Goal: Book appointment/travel/reservation

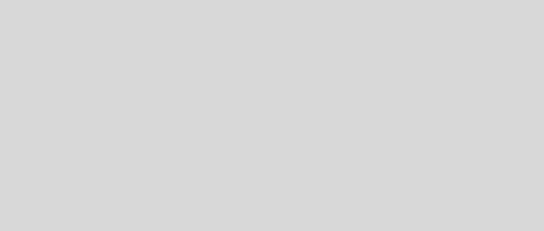
select select "es"
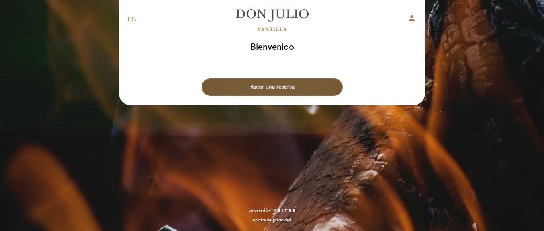
click at [266, 85] on button "Hacer una reserva" at bounding box center [271, 87] width 141 height 18
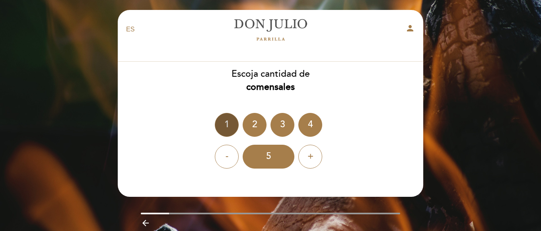
click at [226, 128] on div "1" at bounding box center [227, 125] width 24 height 24
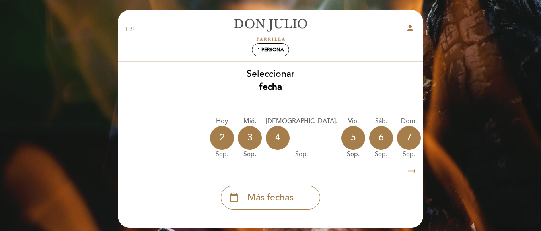
click at [411, 170] on icon "arrow_right_alt" at bounding box center [412, 171] width 12 height 17
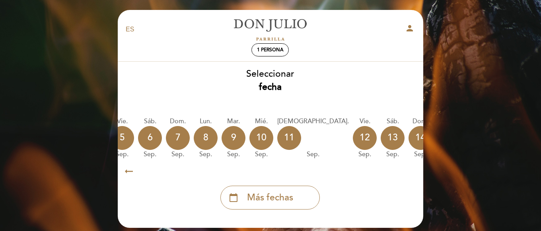
scroll to position [0, 232]
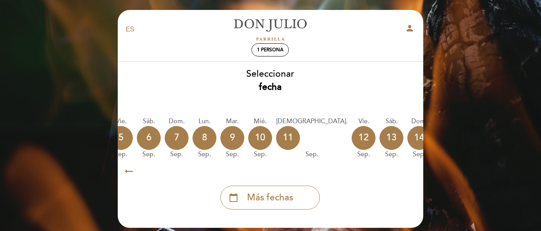
click at [435, 144] on div "15" at bounding box center [447, 138] width 24 height 24
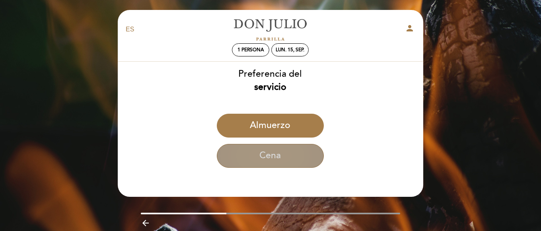
click at [272, 165] on button "Cena" at bounding box center [270, 156] width 107 height 24
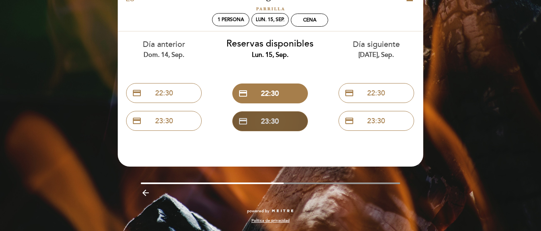
scroll to position [0, 0]
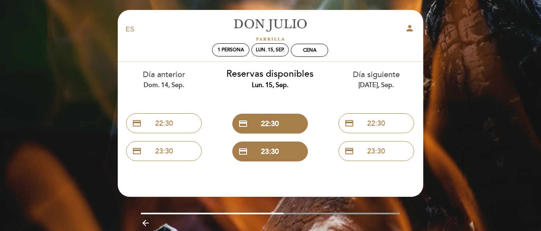
click at [321, 48] on div "Cena" at bounding box center [309, 50] width 37 height 12
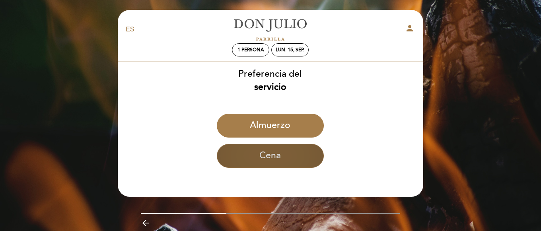
click at [273, 159] on button "Cena" at bounding box center [270, 156] width 107 height 24
